Goal: Navigation & Orientation: Find specific page/section

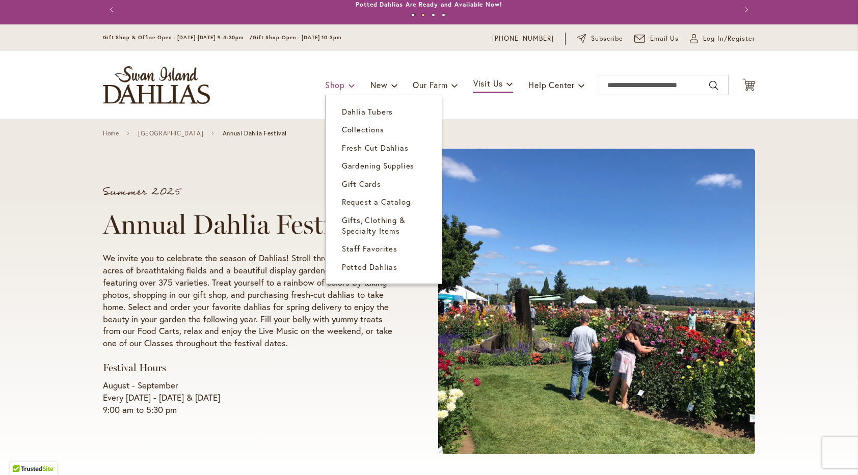
scroll to position [7, 0]
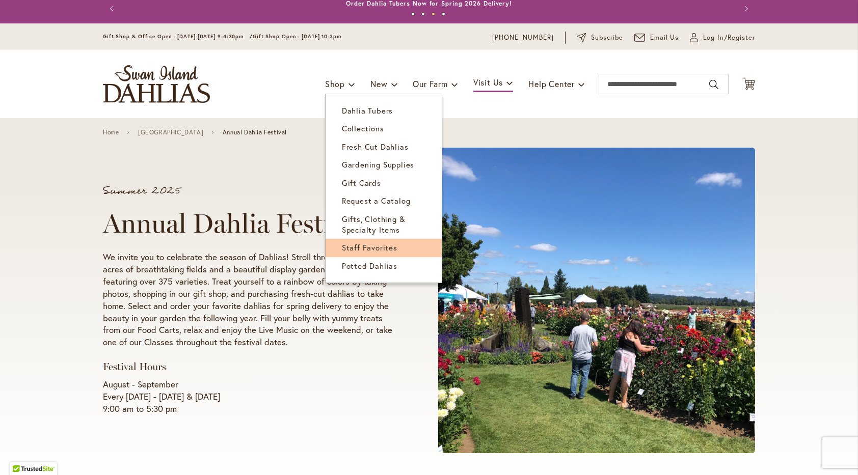
click at [372, 246] on span "Staff Favorites" at bounding box center [370, 248] width 56 height 10
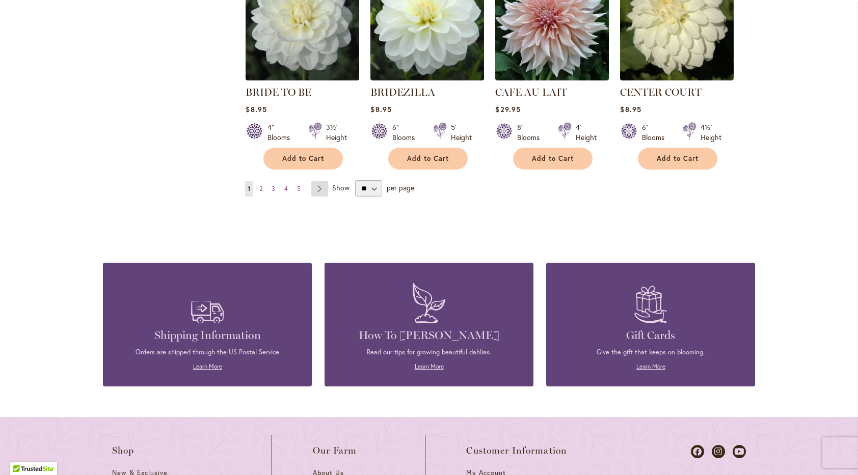
scroll to position [908, 0]
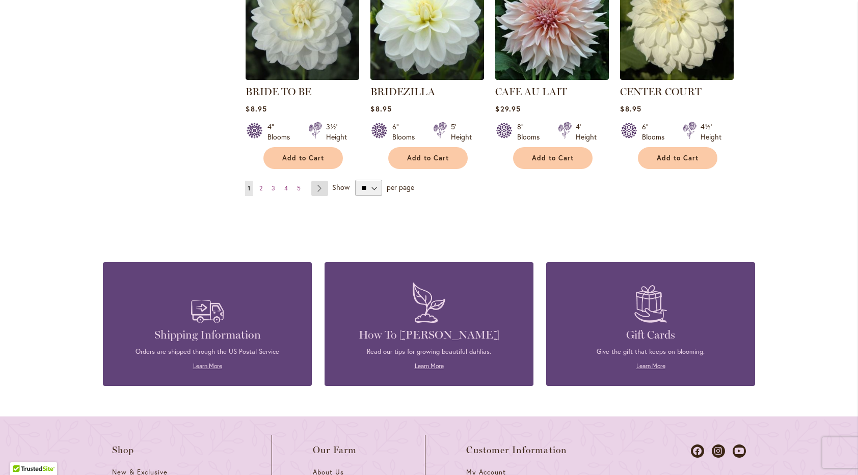
click at [319, 191] on link "Page Next" at bounding box center [319, 188] width 17 height 15
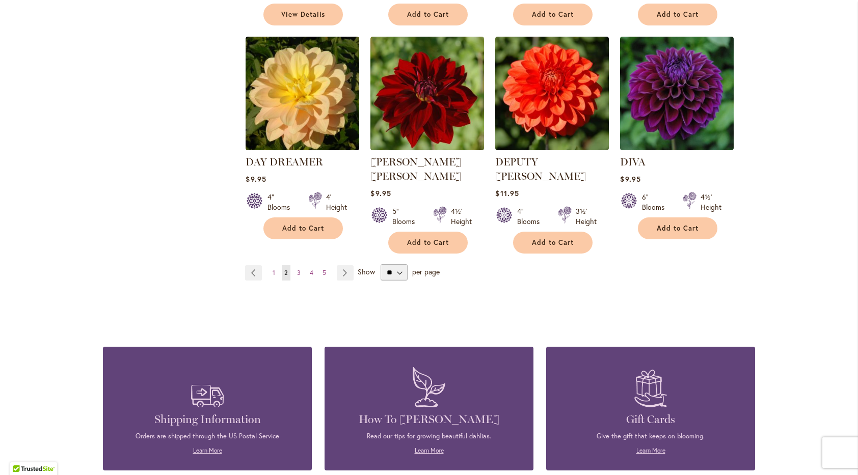
scroll to position [870, 0]
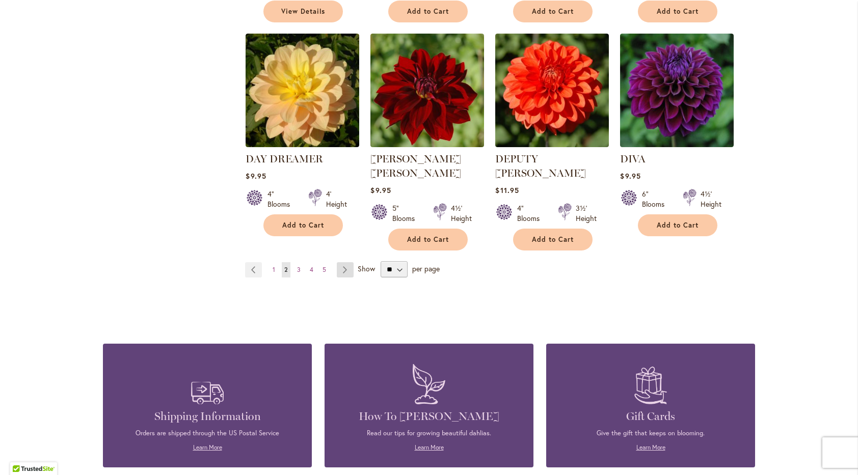
click at [344, 262] on link "Page Next" at bounding box center [345, 269] width 17 height 15
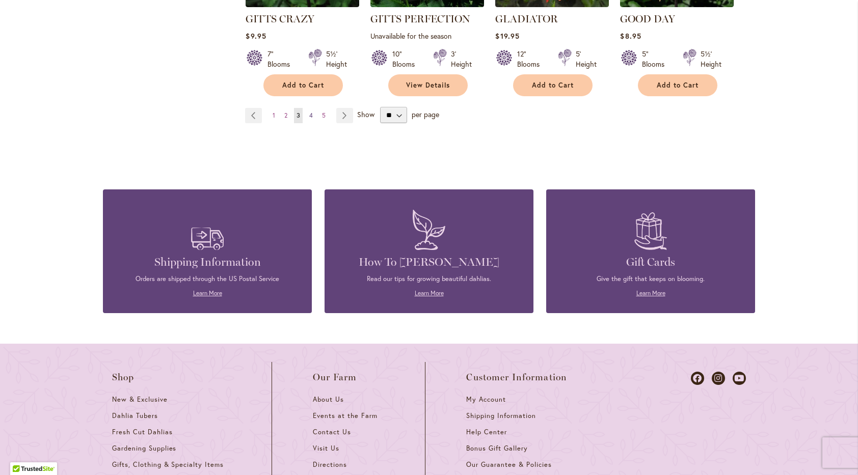
click at [312, 118] on span "4" at bounding box center [311, 116] width 4 height 8
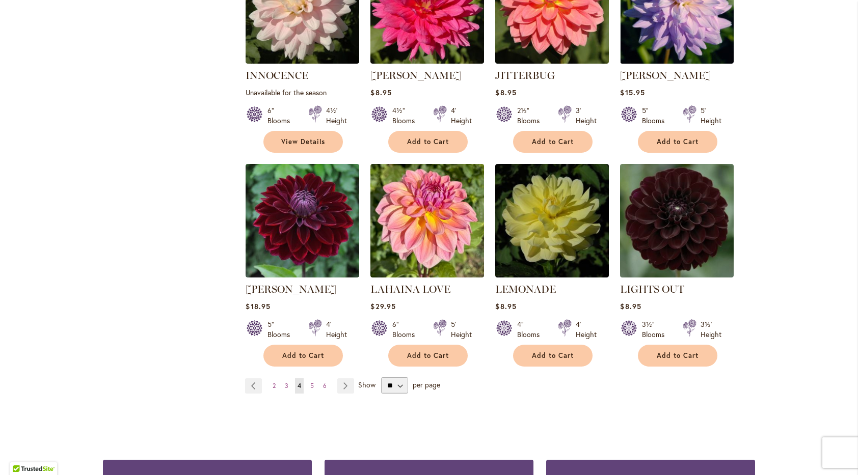
scroll to position [726, 0]
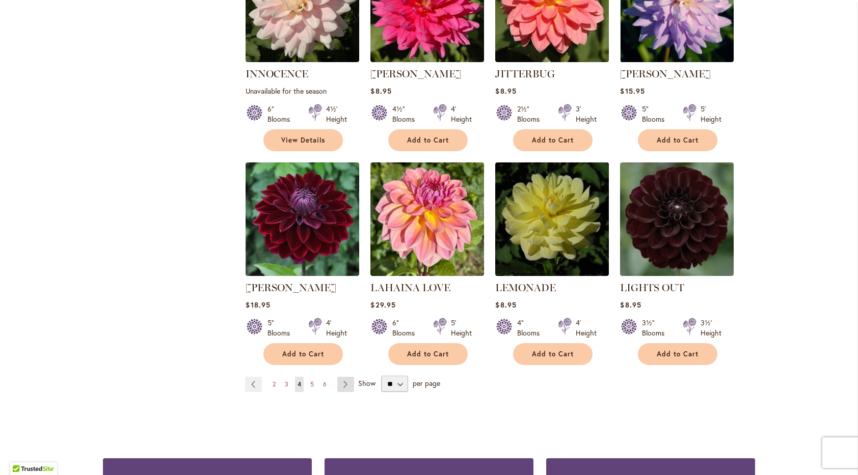
click at [343, 386] on link "Page Next" at bounding box center [345, 384] width 17 height 15
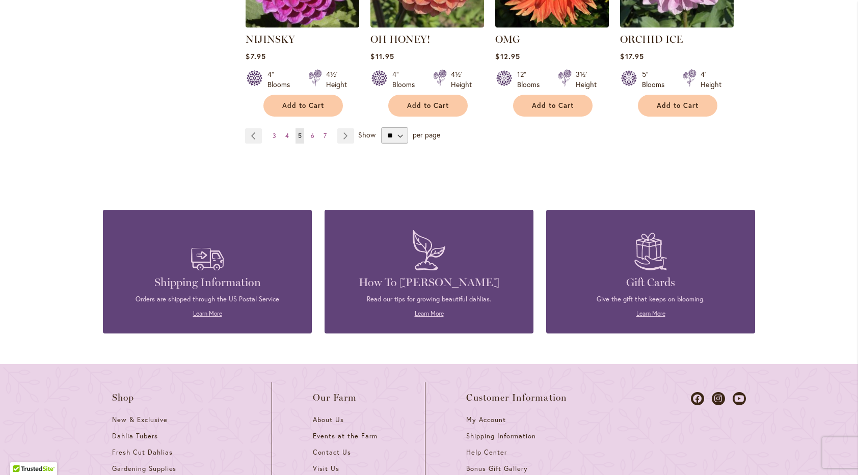
scroll to position [962, 0]
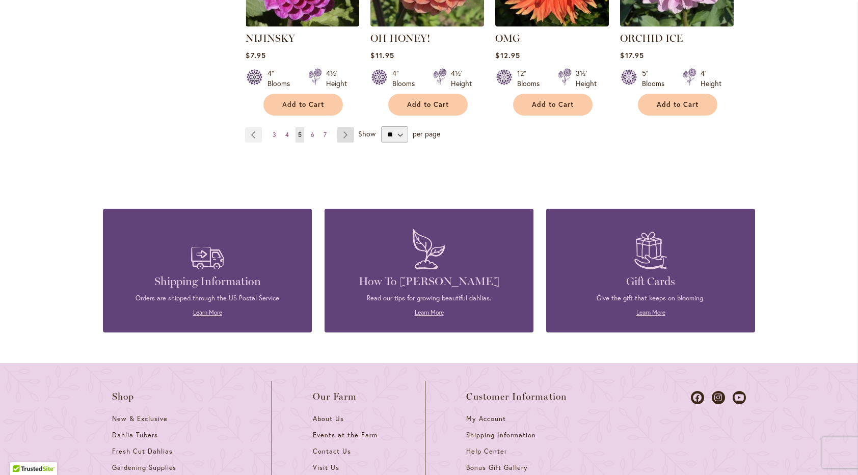
click at [342, 134] on link "Page Next" at bounding box center [345, 134] width 17 height 15
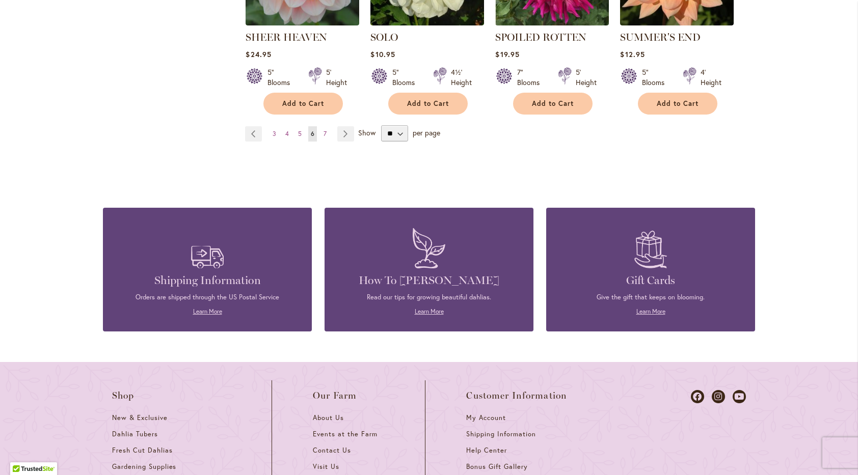
scroll to position [992, 0]
